Goal: Find specific page/section: Find specific page/section

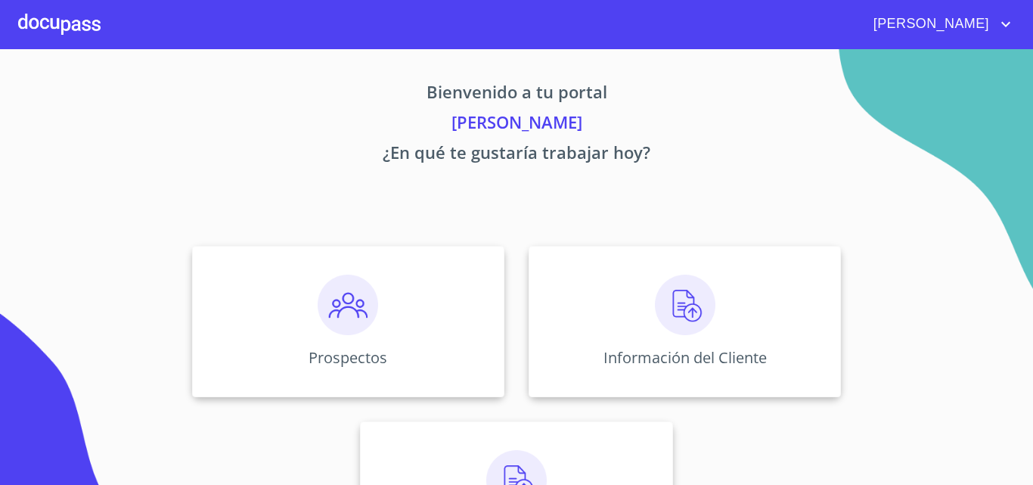
click at [46, 31] on div at bounding box center [59, 24] width 82 height 48
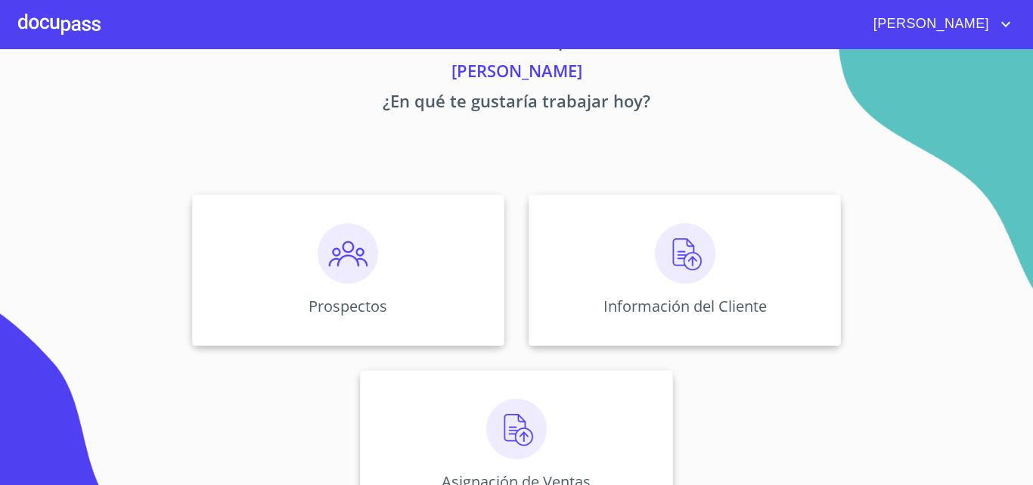
scroll to position [100, 0]
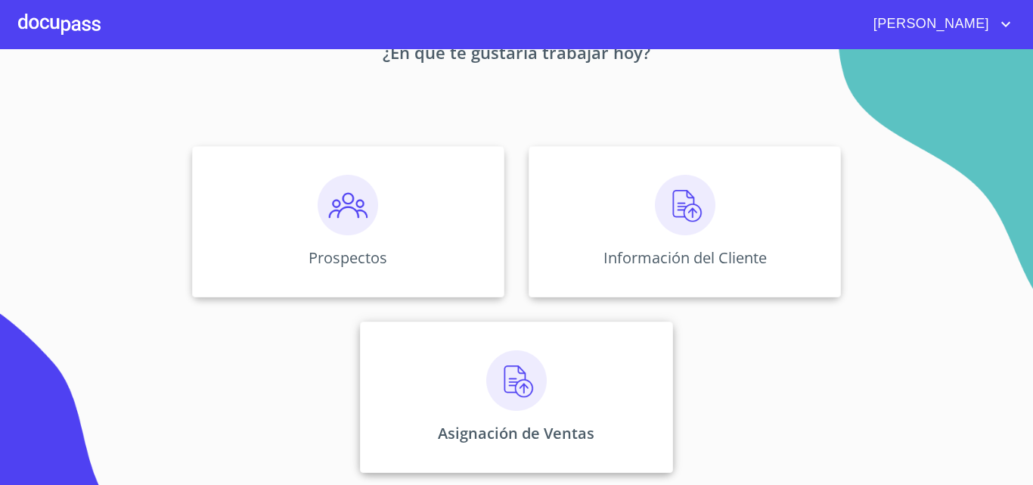
click at [549, 384] on div "Asignación de Ventas" at bounding box center [516, 397] width 312 height 151
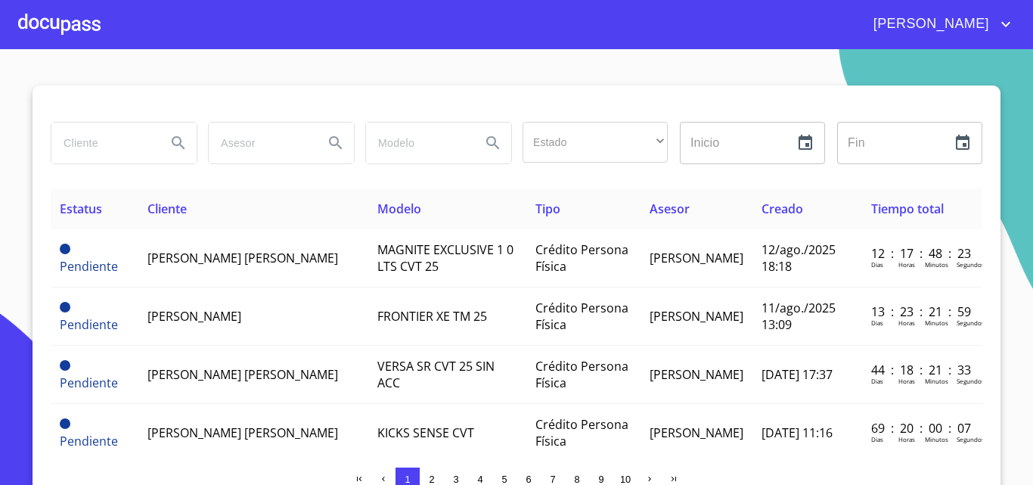
click at [95, 145] on input "search" at bounding box center [102, 143] width 103 height 41
click at [54, 32] on div at bounding box center [59, 24] width 82 height 48
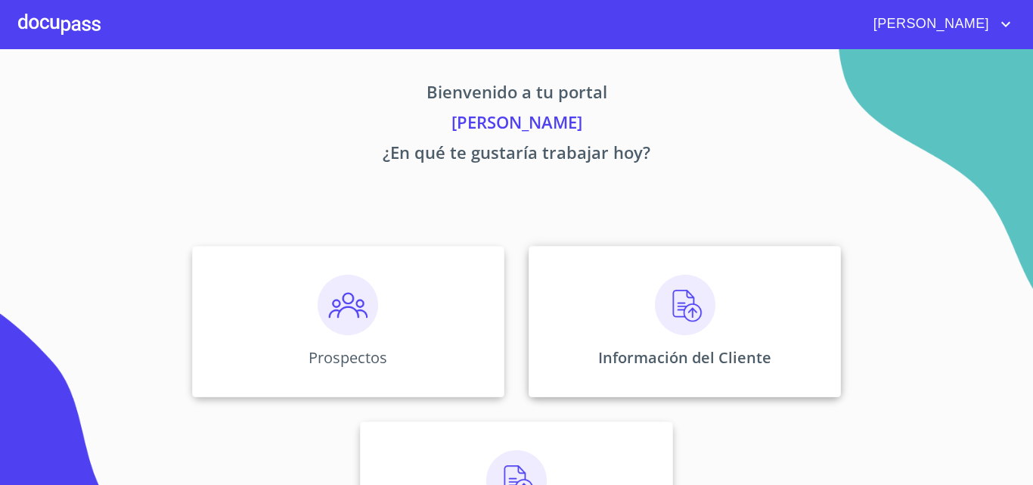
click at [655, 291] on img at bounding box center [685, 305] width 61 height 61
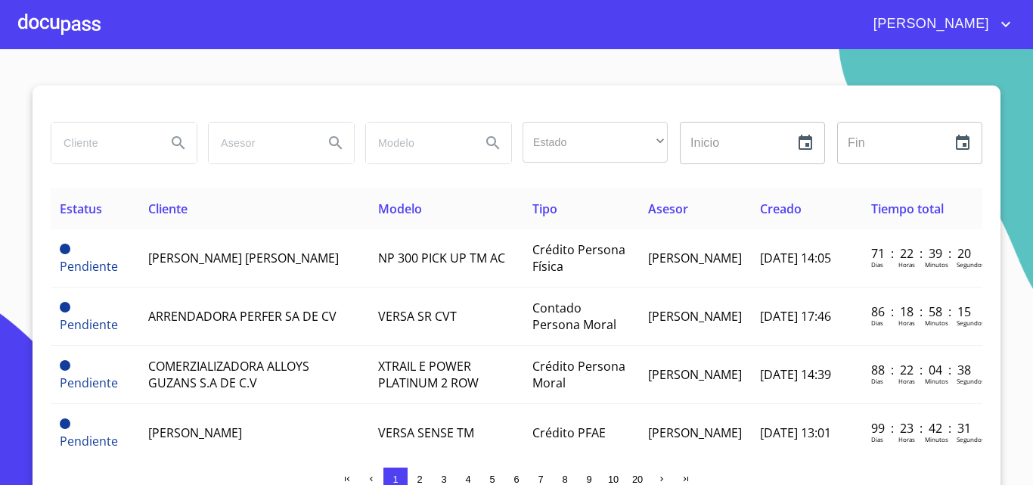
click at [104, 148] on input "search" at bounding box center [102, 143] width 103 height 41
type input "asse"
click at [185, 141] on button "Search" at bounding box center [178, 143] width 36 height 36
click at [70, 35] on div at bounding box center [59, 24] width 82 height 48
